Goal: Communication & Community: Answer question/provide support

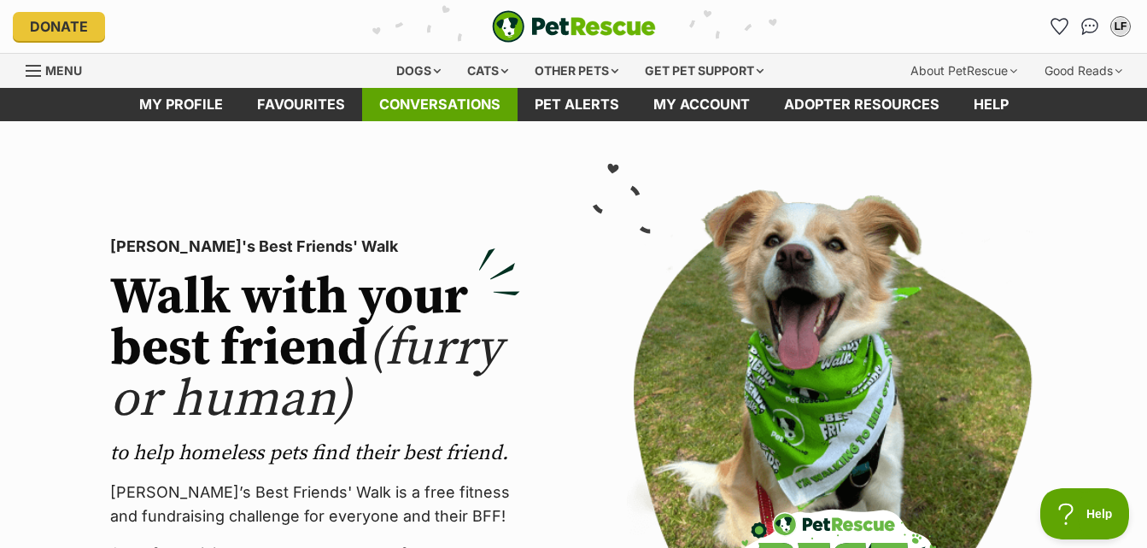
click at [440, 109] on link "Conversations" at bounding box center [439, 104] width 155 height 33
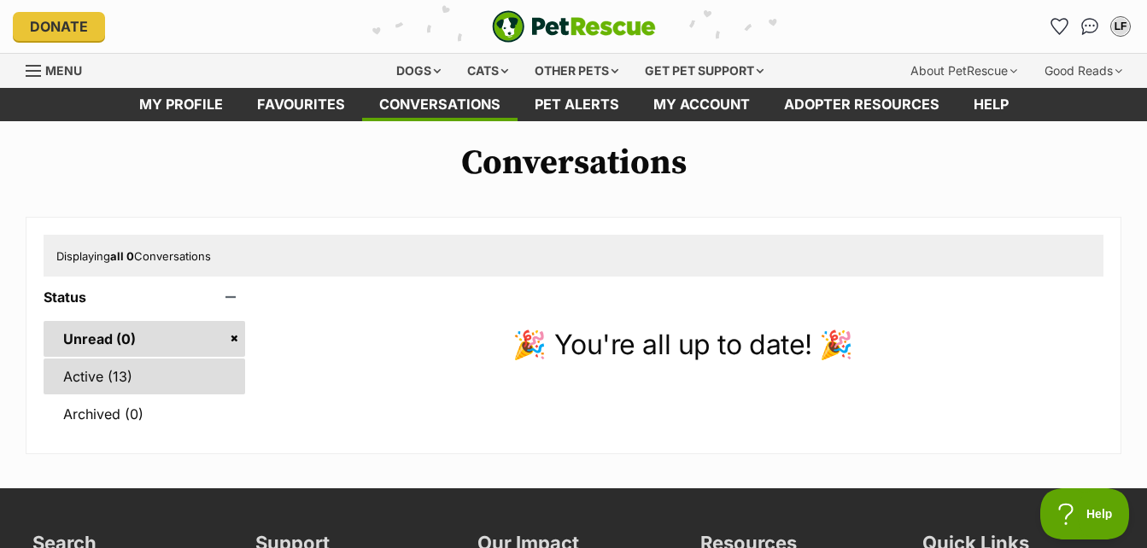
click at [105, 373] on link "Active (13)" at bounding box center [145, 377] width 202 height 36
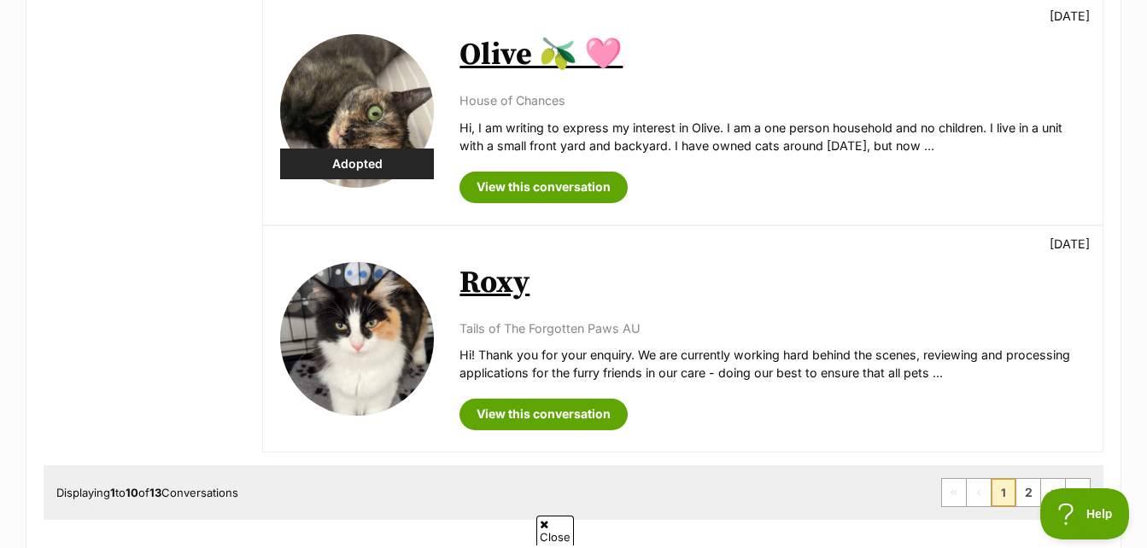
scroll to position [2050, 0]
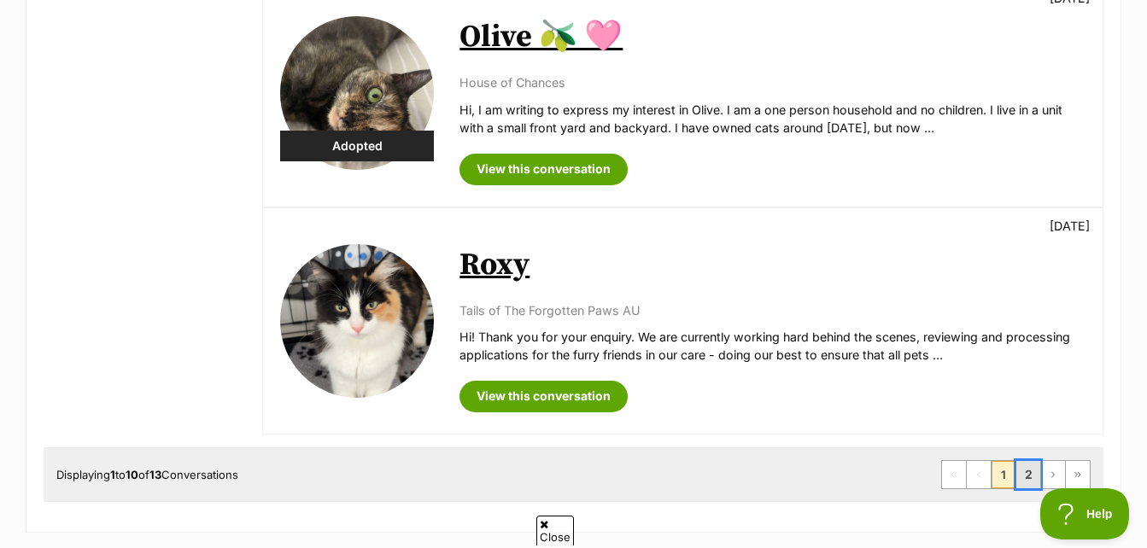
click at [1027, 475] on link "2" at bounding box center [1028, 474] width 24 height 27
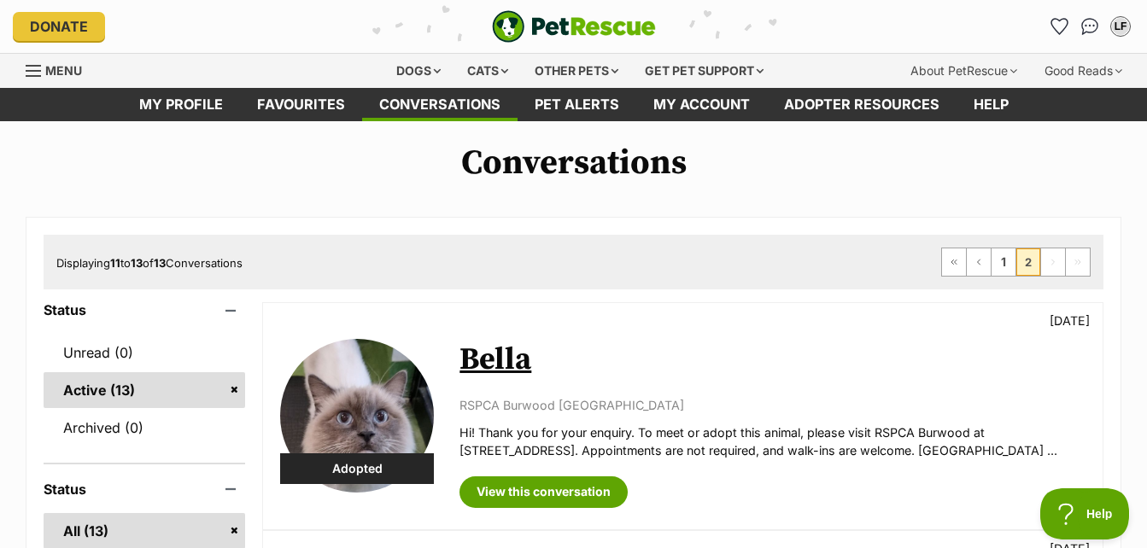
click at [100, 386] on link "Active (13)" at bounding box center [145, 390] width 202 height 36
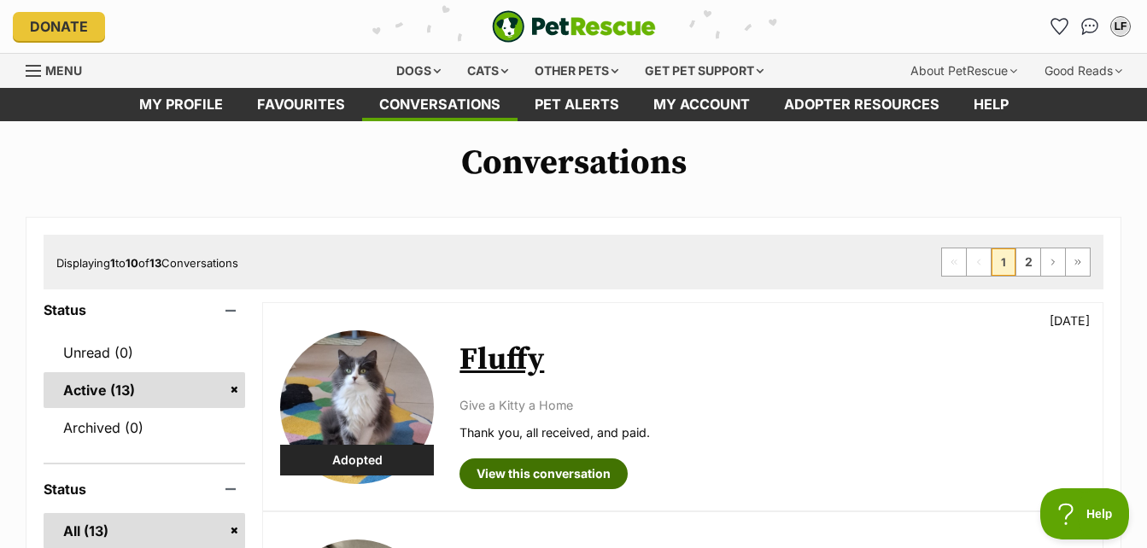
click at [536, 469] on link "View this conversation" at bounding box center [544, 474] width 168 height 31
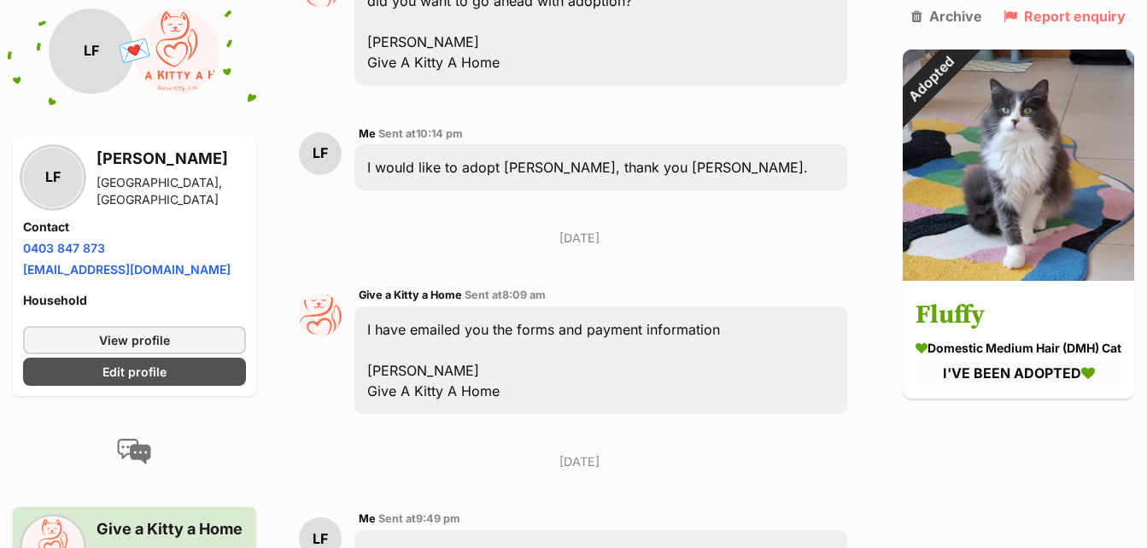
scroll to position [4762, 0]
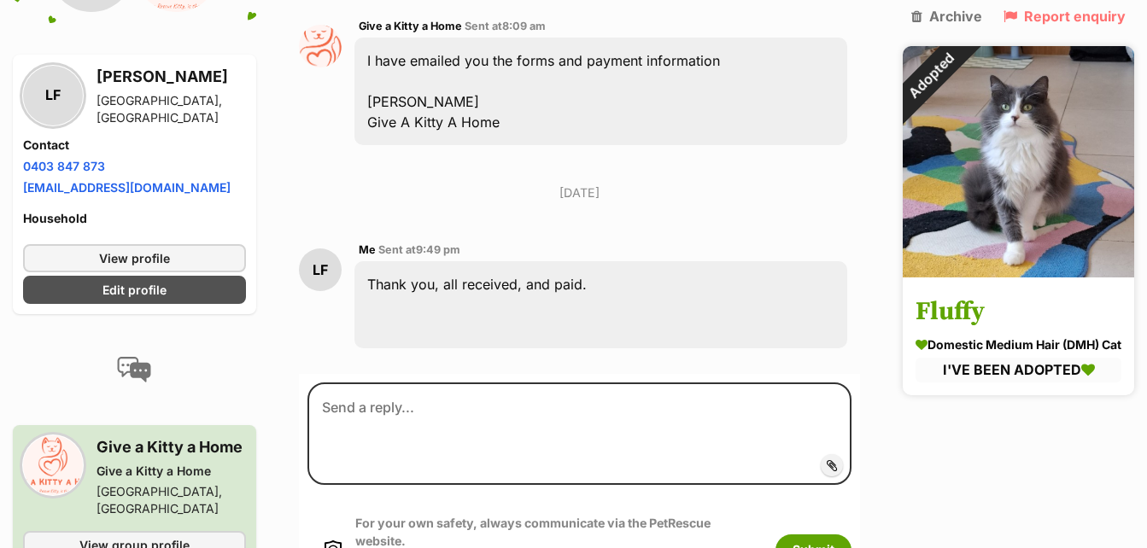
click at [980, 194] on img at bounding box center [1018, 161] width 231 height 231
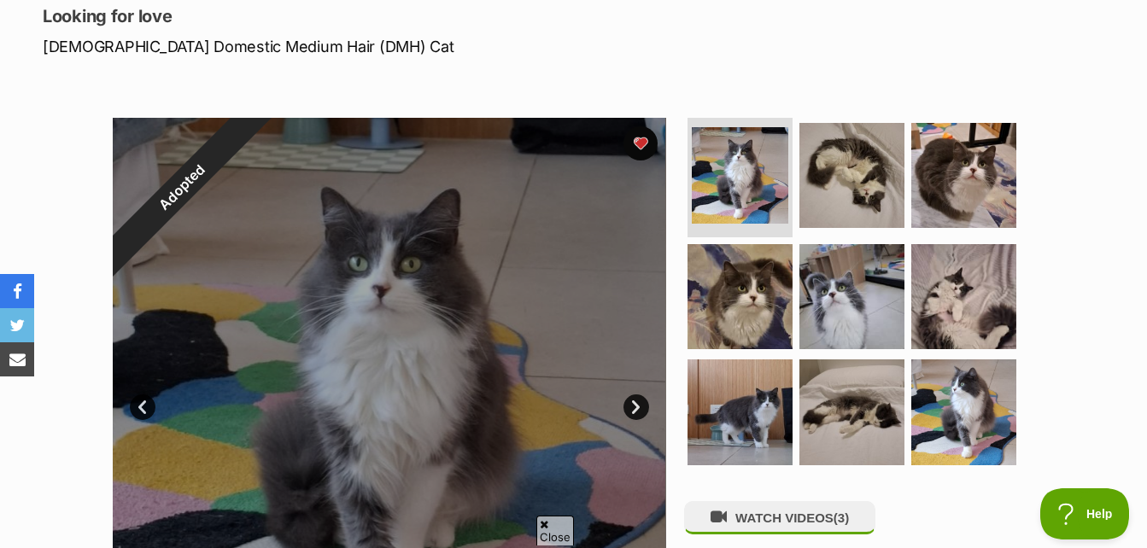
scroll to position [342, 0]
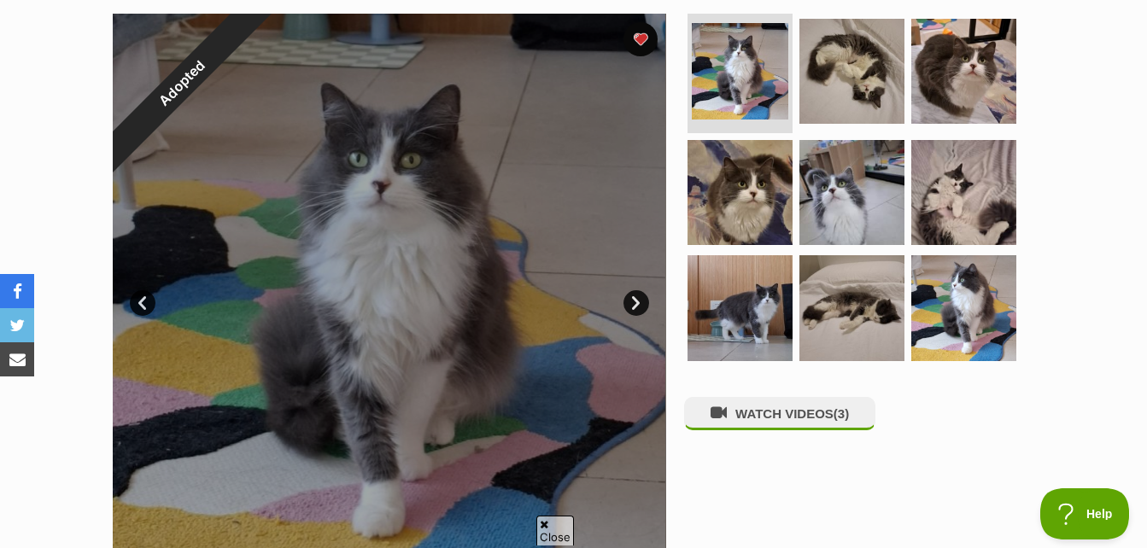
click at [640, 303] on link "Next" at bounding box center [636, 303] width 26 height 26
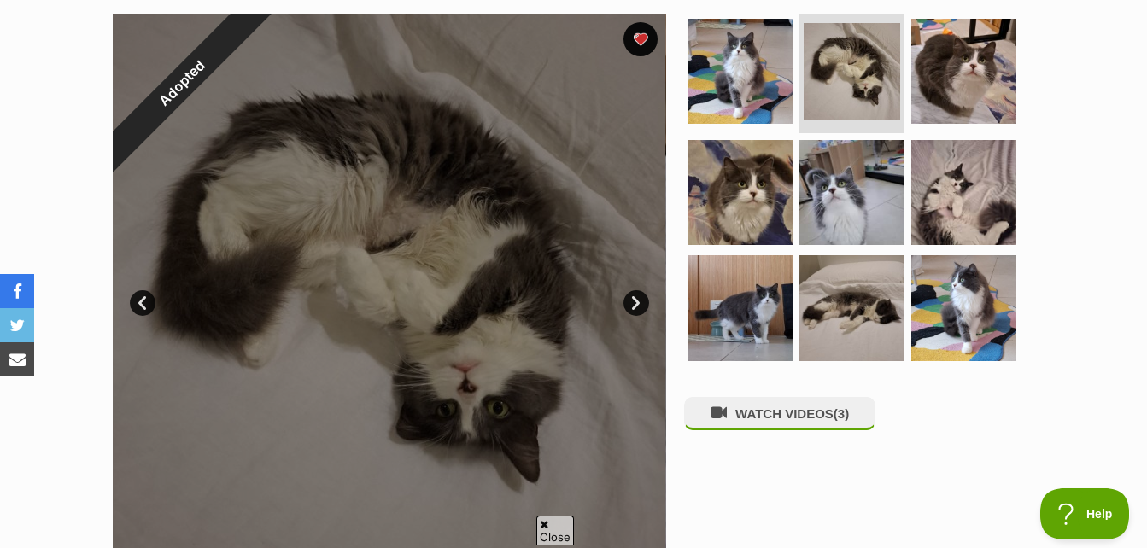
click at [633, 304] on link "Next" at bounding box center [636, 303] width 26 height 26
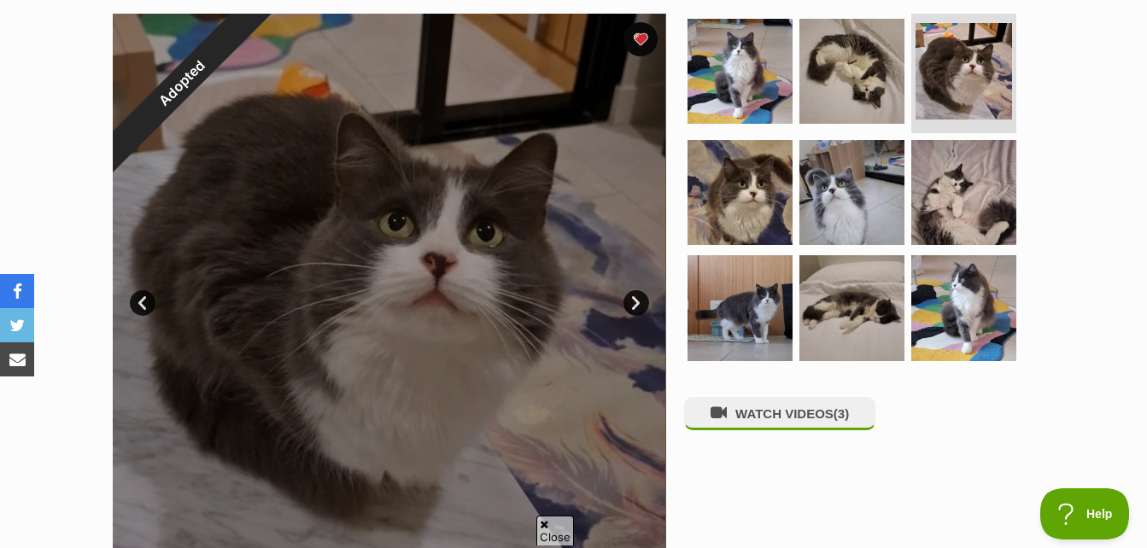
click at [633, 304] on link "Next" at bounding box center [636, 303] width 26 height 26
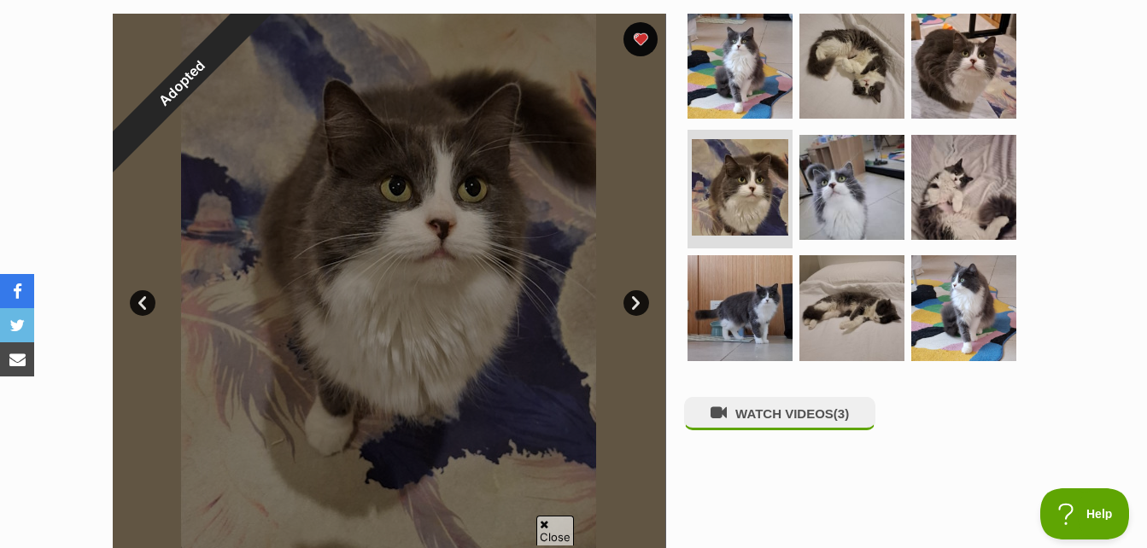
click at [633, 304] on link "Next" at bounding box center [636, 303] width 26 height 26
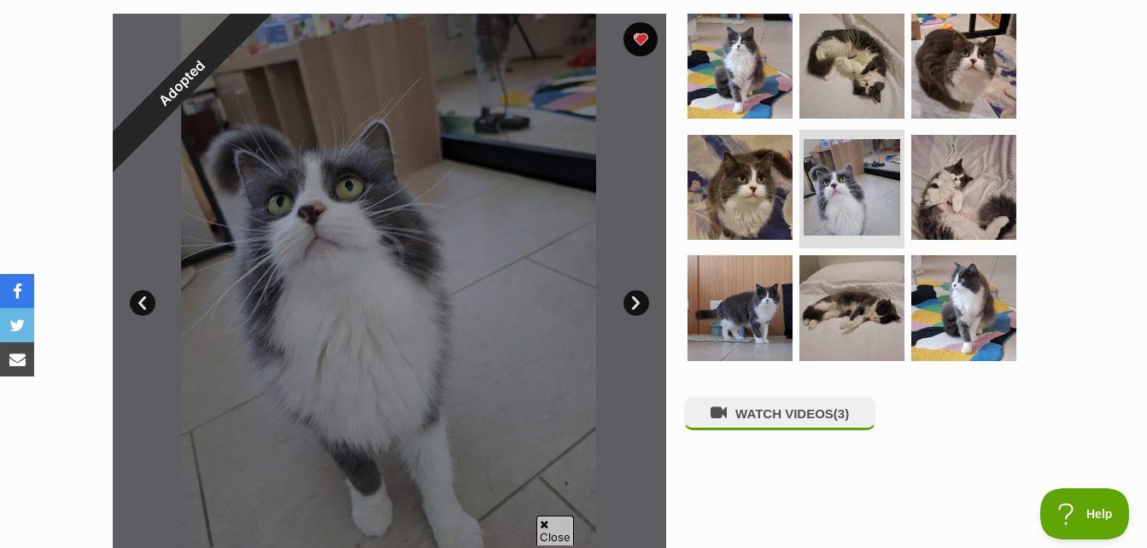
click at [635, 302] on link "Next" at bounding box center [636, 303] width 26 height 26
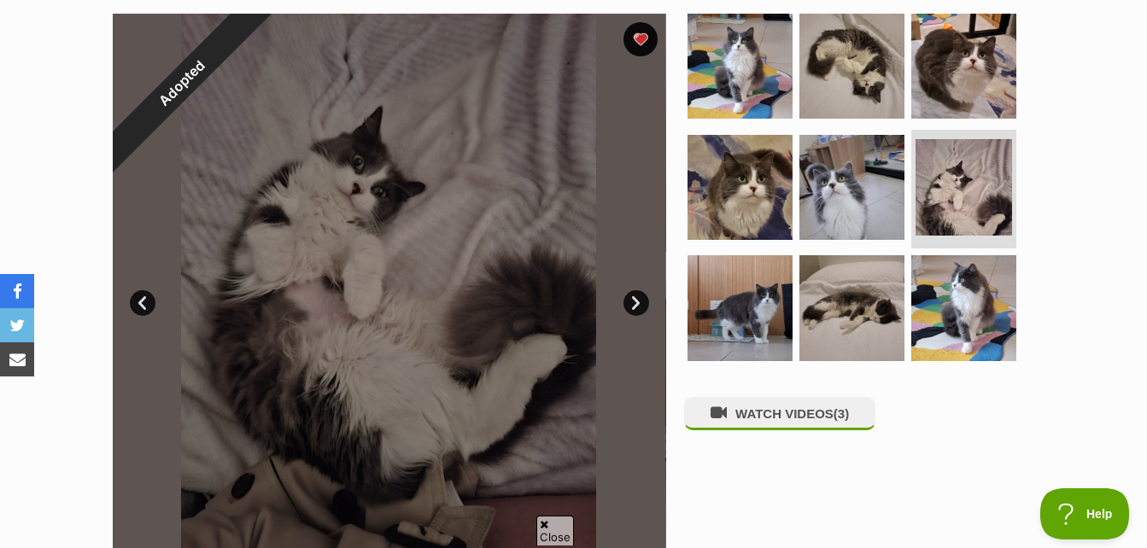
click at [636, 302] on link "Next" at bounding box center [636, 303] width 26 height 26
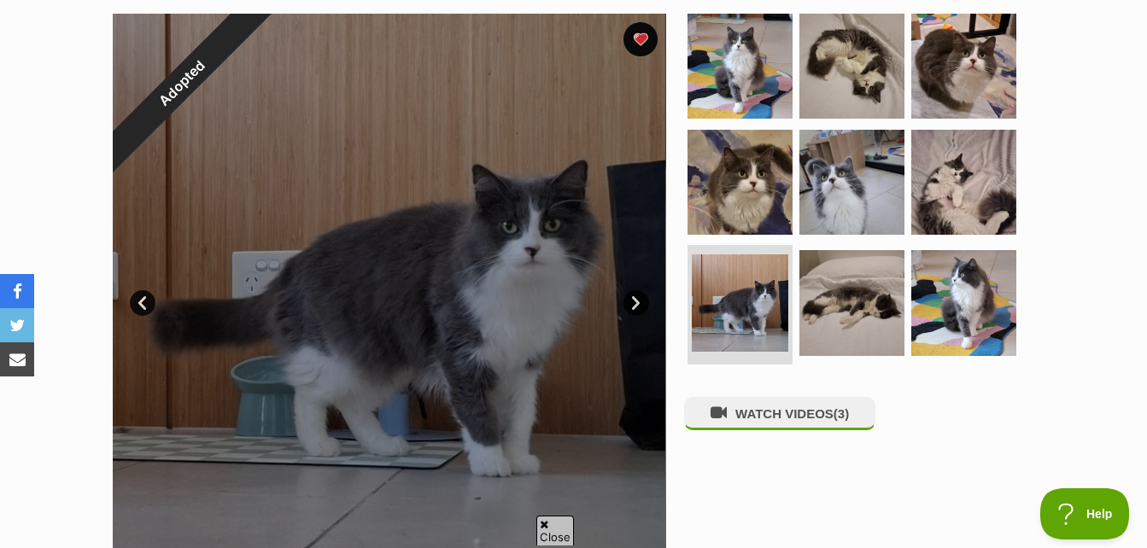
click at [635, 302] on link "Next" at bounding box center [636, 303] width 26 height 26
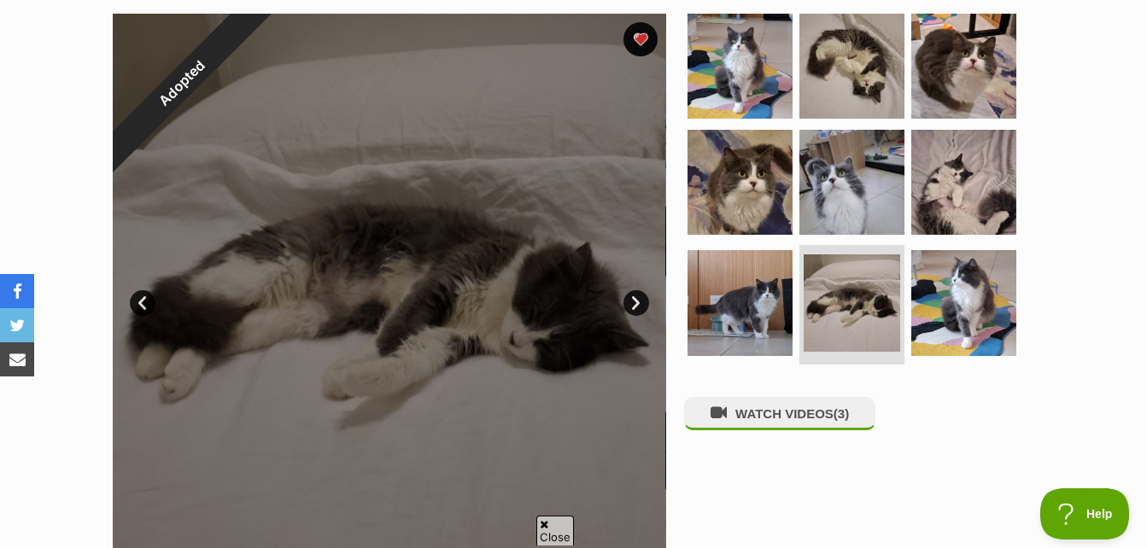
click at [635, 302] on link "Next" at bounding box center [636, 303] width 26 height 26
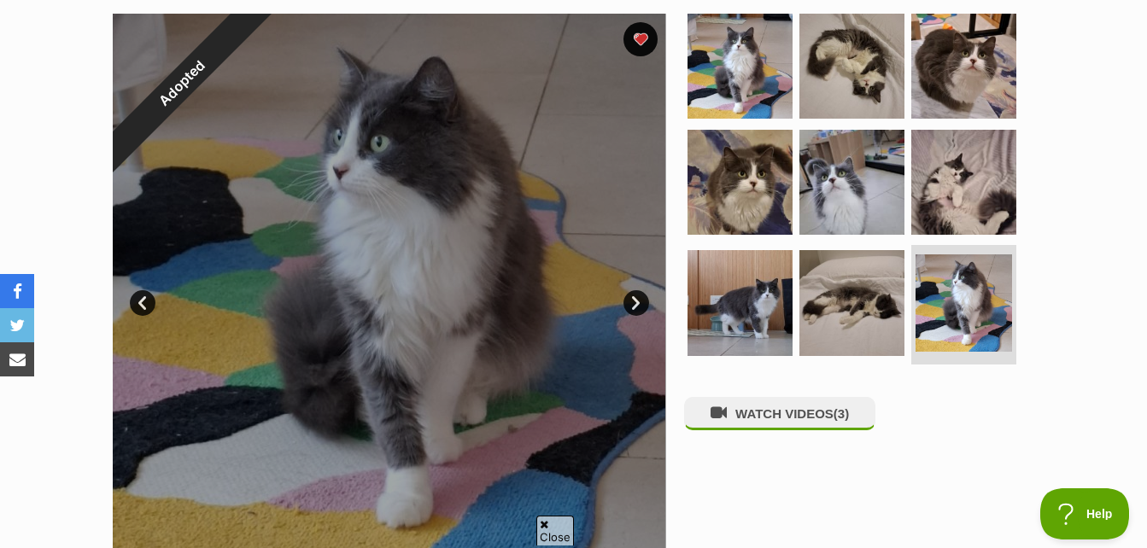
click at [635, 302] on link "Next" at bounding box center [636, 303] width 26 height 26
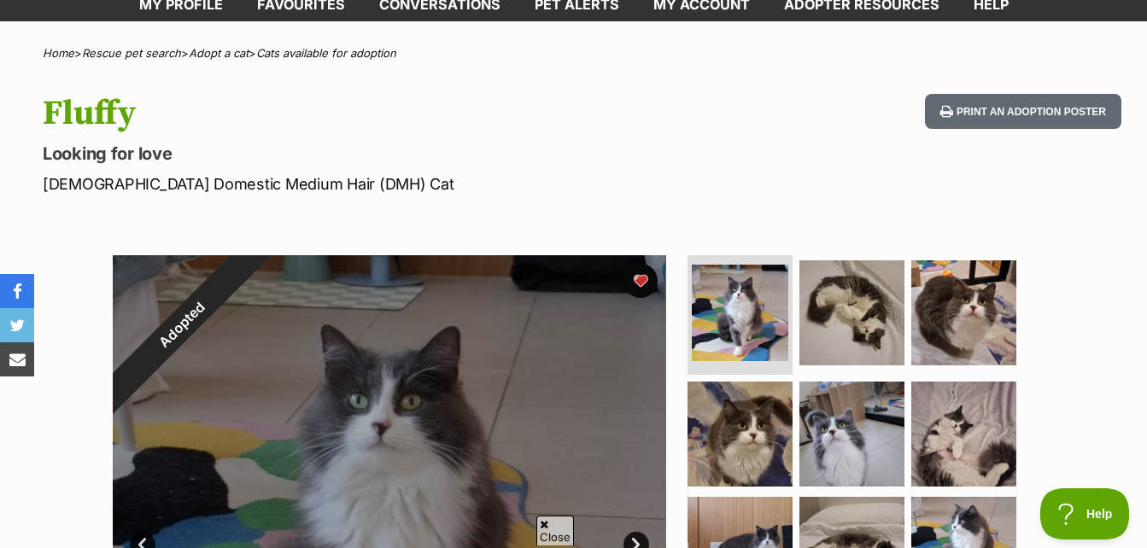
scroll to position [0, 0]
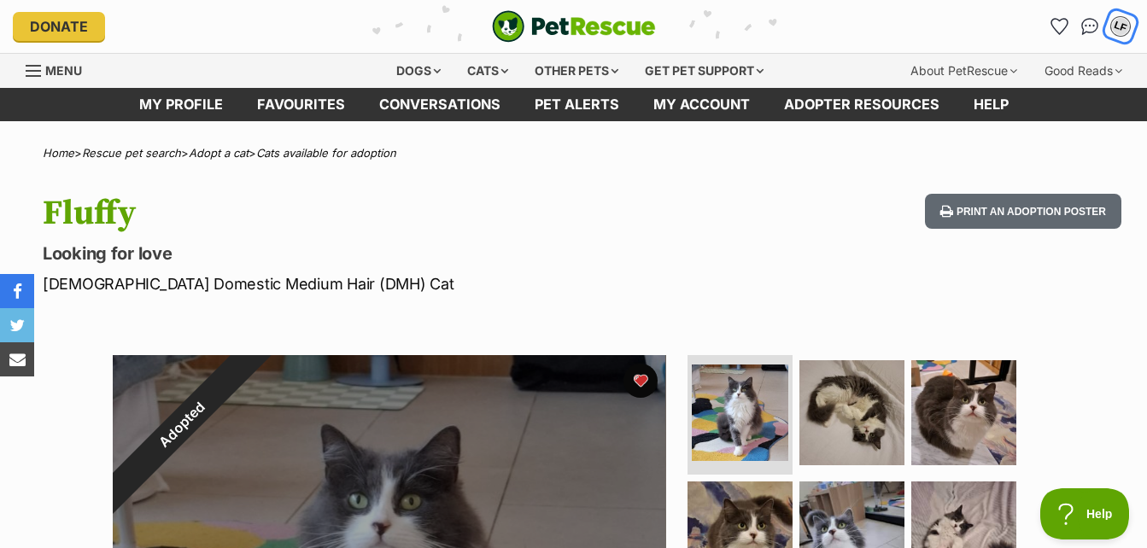
click at [1122, 25] on div "LF" at bounding box center [1120, 26] width 22 height 22
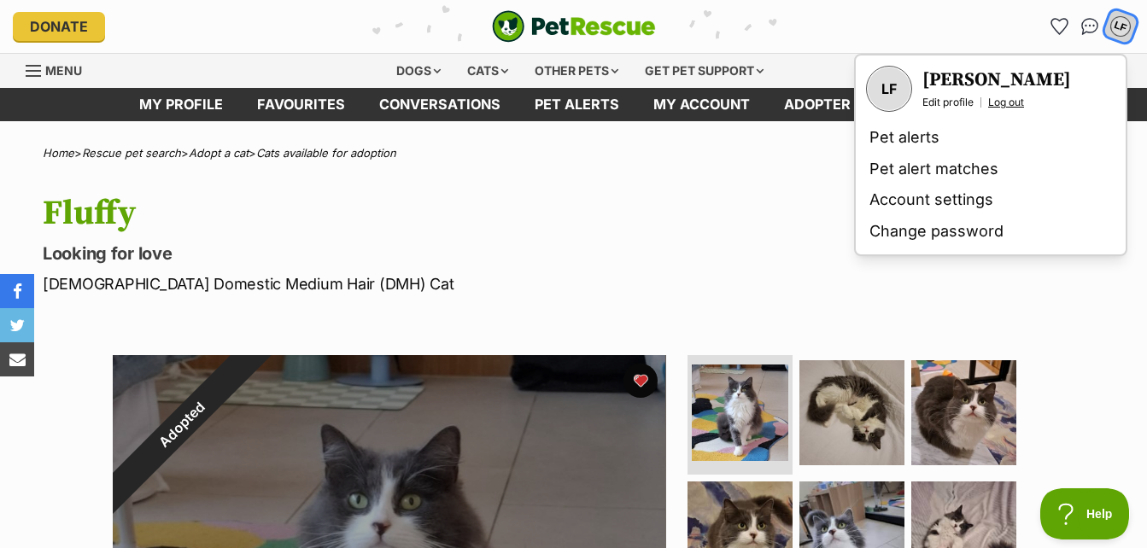
click at [1009, 99] on link "Log out" at bounding box center [1006, 103] width 36 height 14
